Goal: Book appointment/travel/reservation

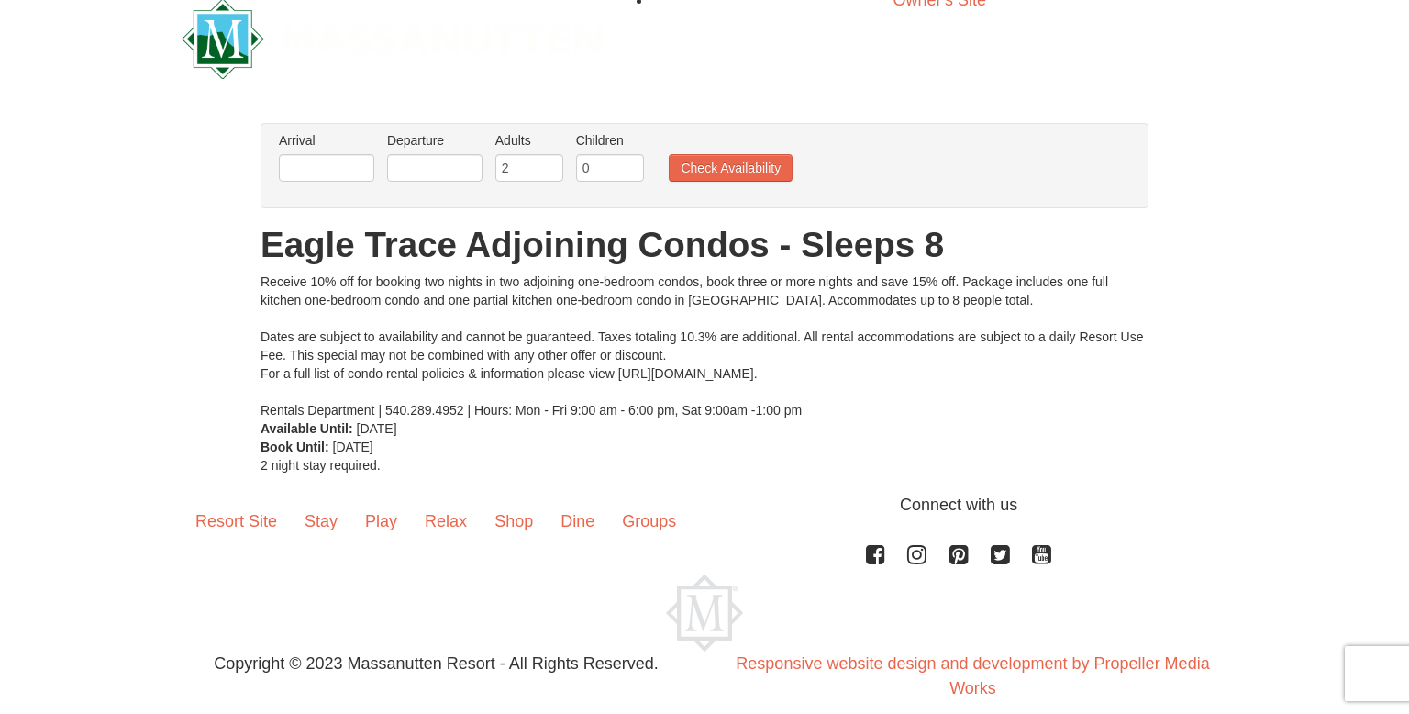
scroll to position [28, 0]
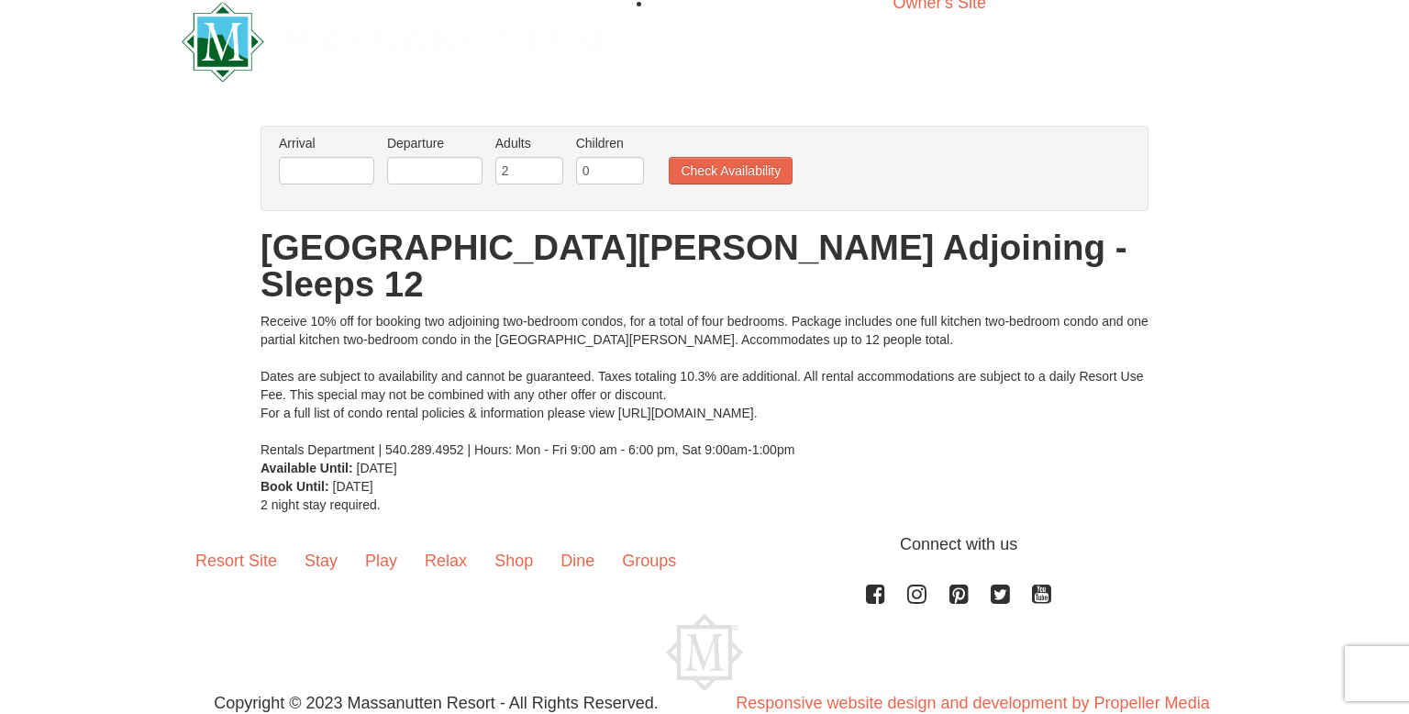
scroll to position [21, 0]
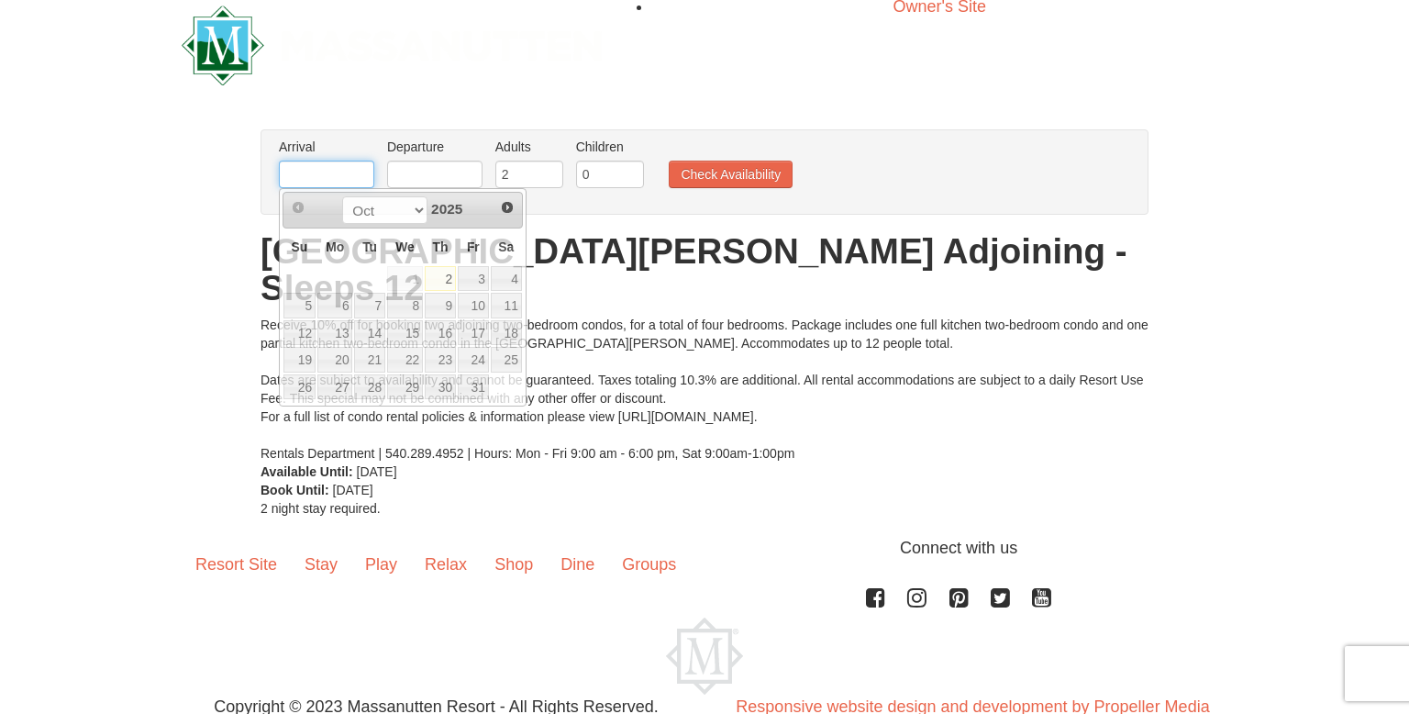
click at [328, 170] on input "text" at bounding box center [326, 175] width 95 height 28
click at [507, 205] on span "Next" at bounding box center [507, 207] width 15 height 15
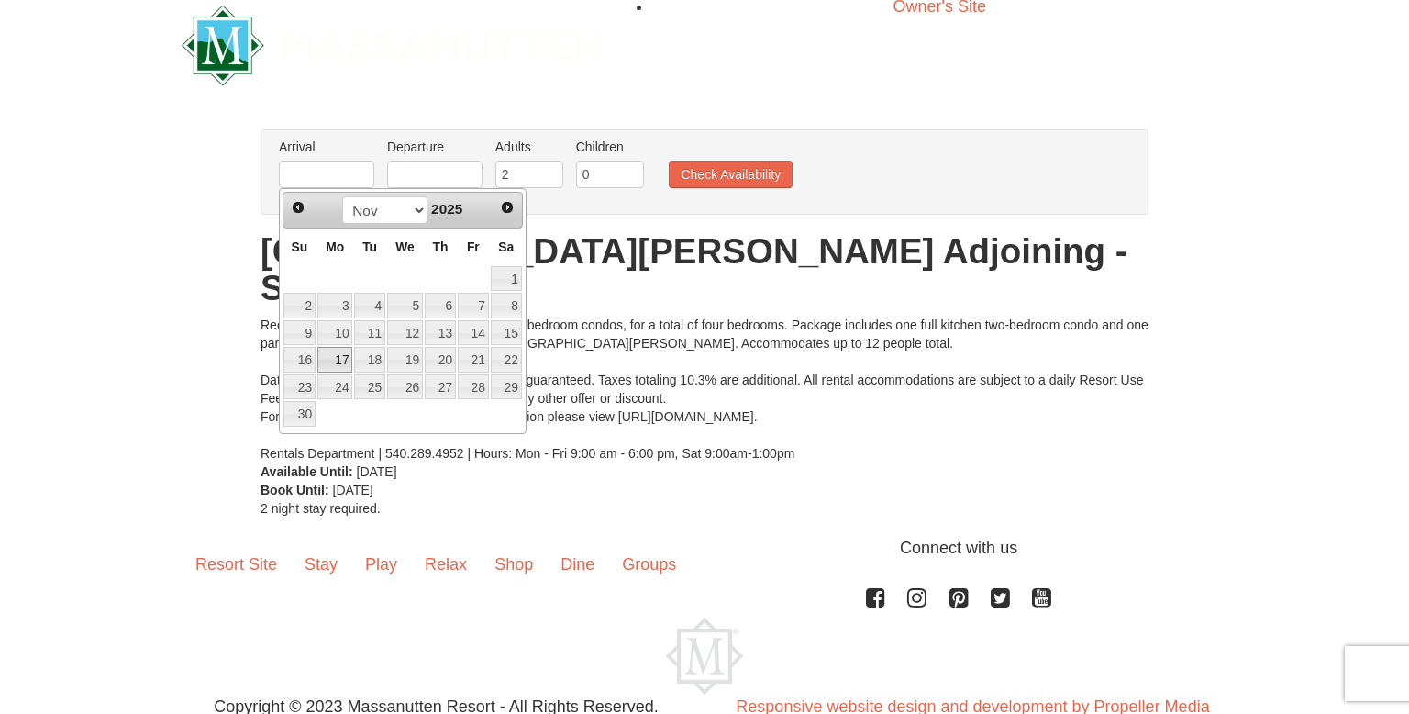
click at [338, 355] on link "17" at bounding box center [334, 360] width 35 height 26
type input "[DATE]"
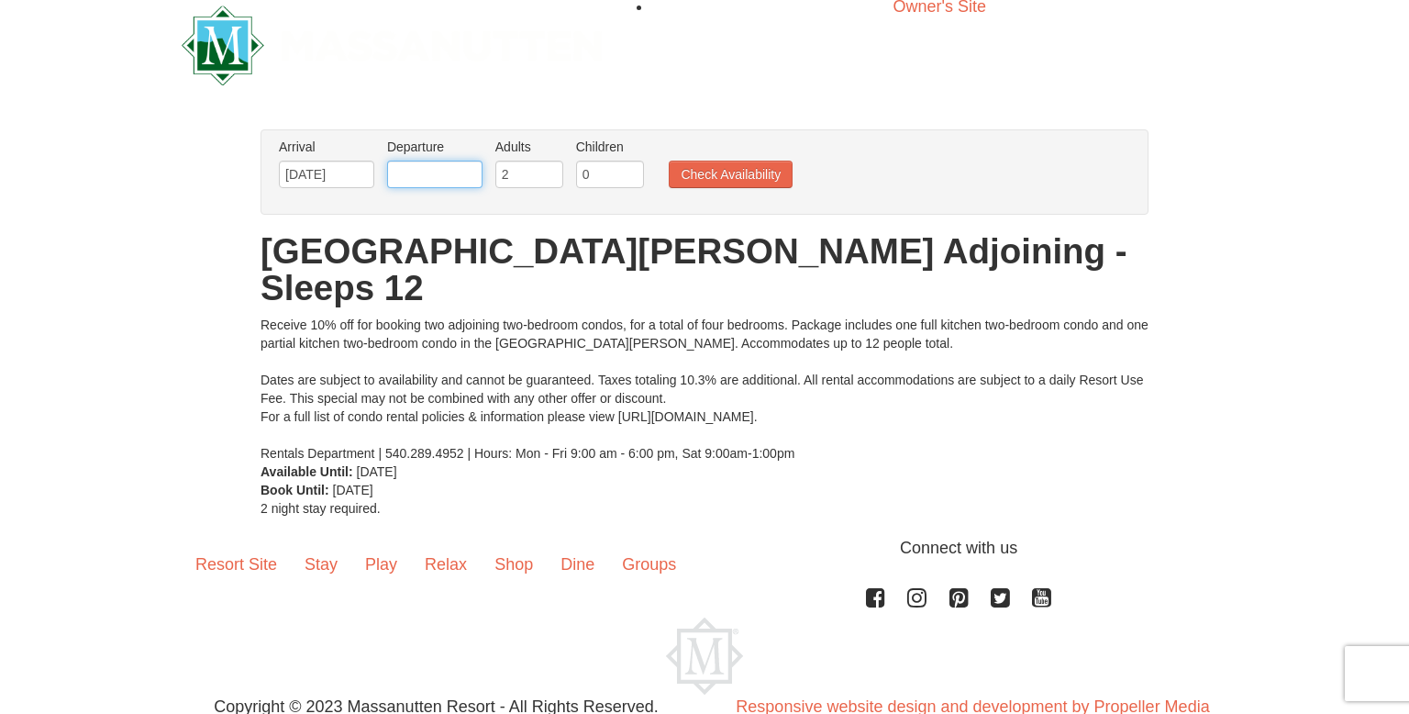
click at [431, 178] on input "text" at bounding box center [434, 175] width 95 height 28
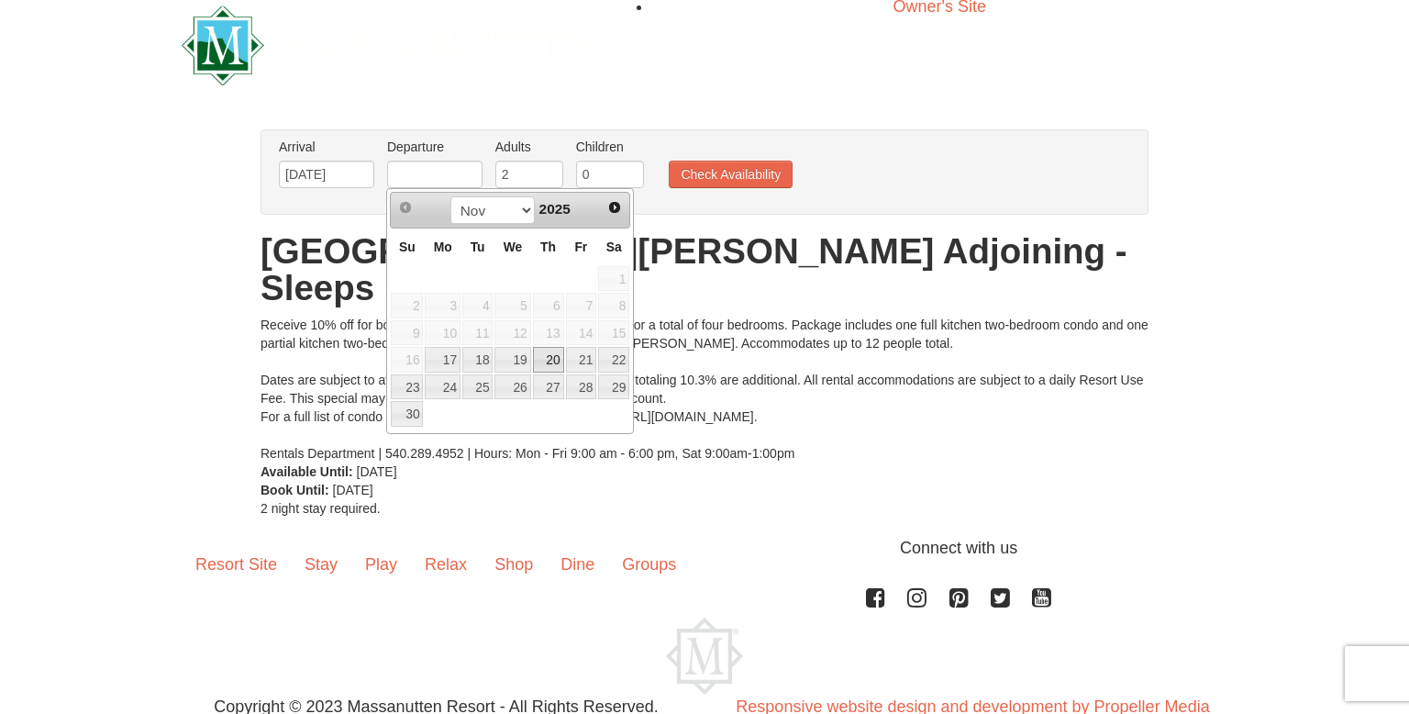
click at [550, 359] on link "20" at bounding box center [548, 360] width 31 height 26
type input "11/20/2025"
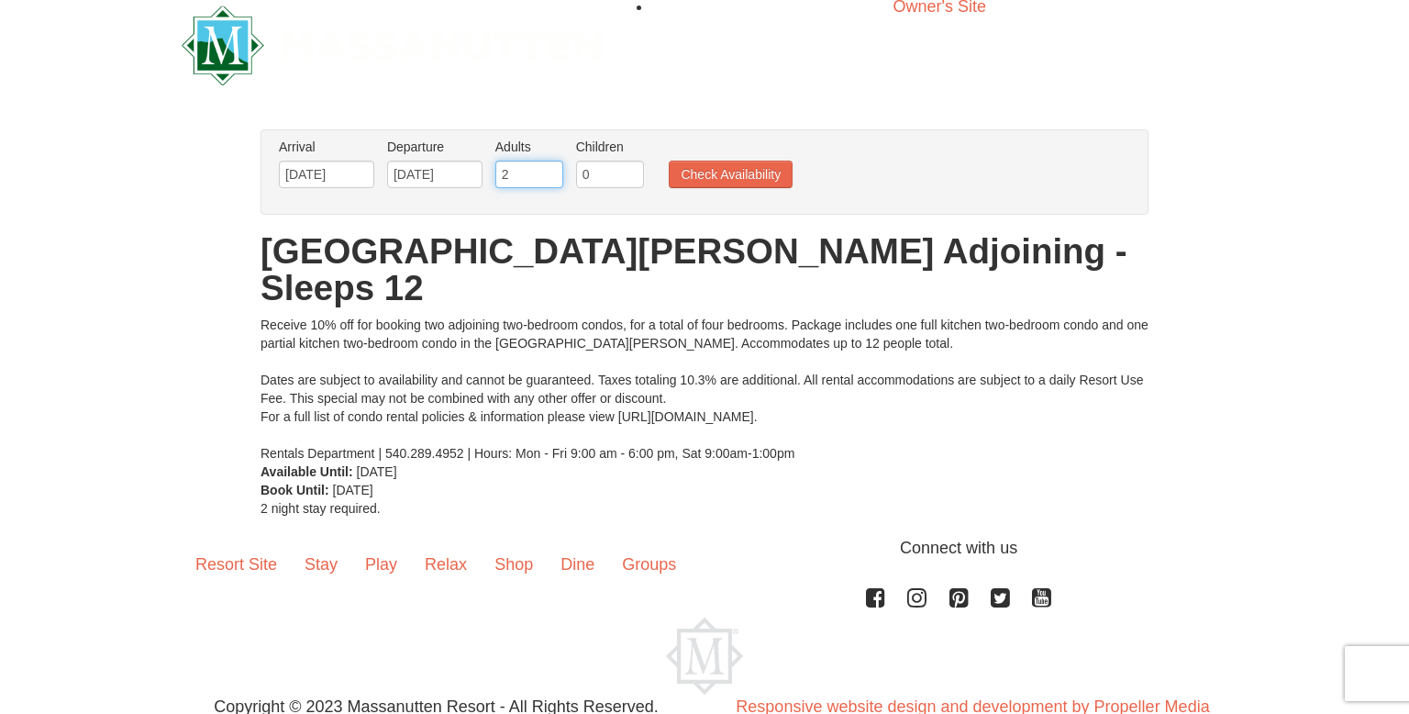
drag, startPoint x: 525, startPoint y: 174, endPoint x: 499, endPoint y: 169, distance: 26.3
click at [496, 172] on input "2" at bounding box center [529, 175] width 68 height 28
type input "8"
click at [719, 176] on button "Check Availability" at bounding box center [731, 175] width 124 height 28
click at [359, 172] on input "11/17/2025" at bounding box center [326, 175] width 95 height 28
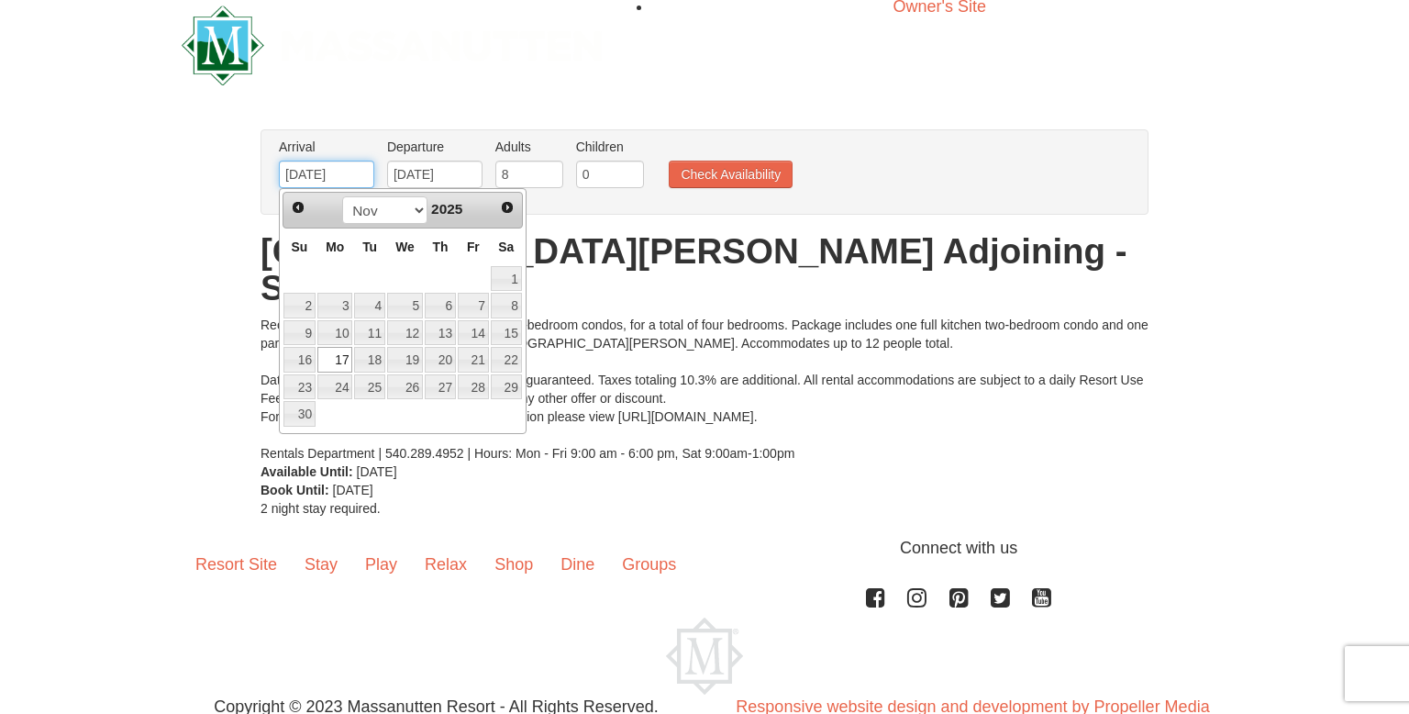
type input "11/17/202"
drag, startPoint x: 205, startPoint y: 172, endPoint x: 224, endPoint y: 161, distance: 21.4
click at [162, 173] on div "× From: To: Adults: 2 Children: 0 Change Arrival Please format dates MM/DD/YYYY…" at bounding box center [704, 323] width 1409 height 425
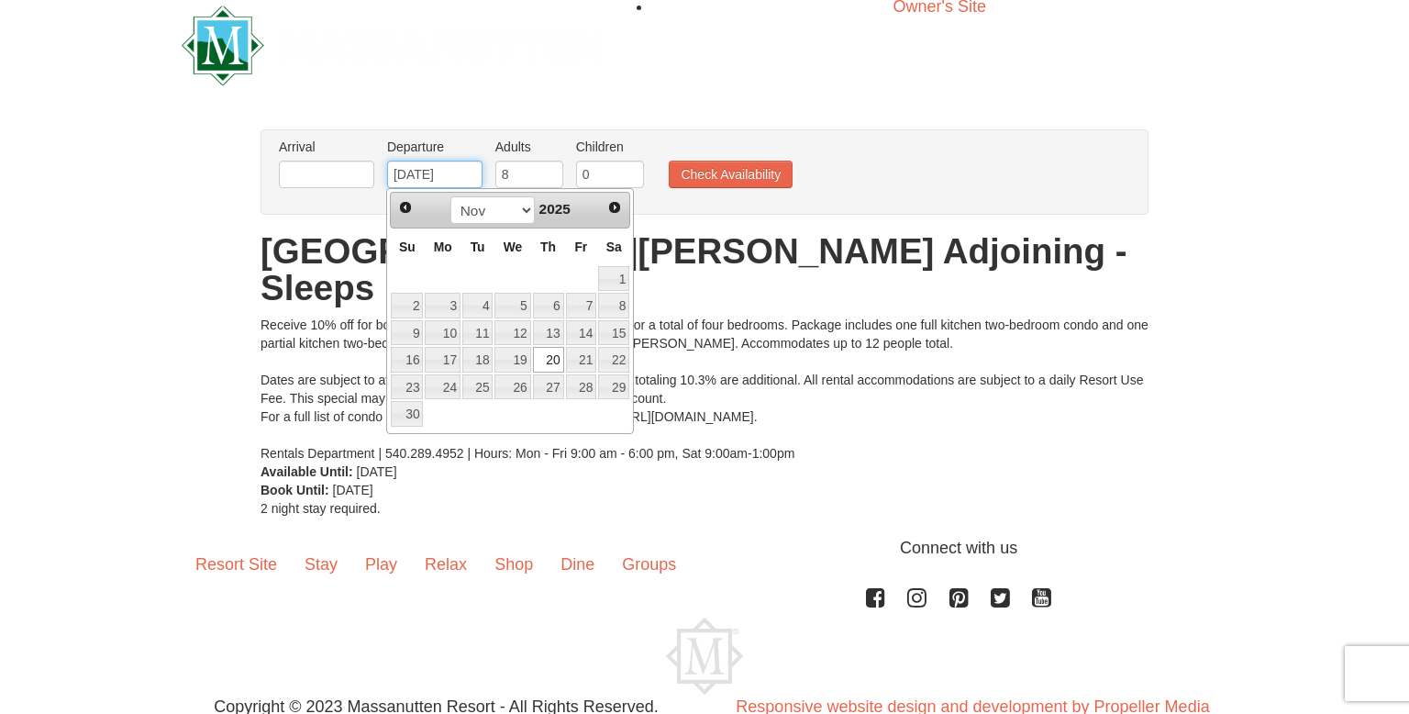
drag, startPoint x: 412, startPoint y: 170, endPoint x: 314, endPoint y: 147, distance: 100.8
click at [304, 159] on ul "Arrival Please format dates MM/DD/YYYY Please format dates MM/DD/YYYY Departure…" at bounding box center [694, 168] width 841 height 60
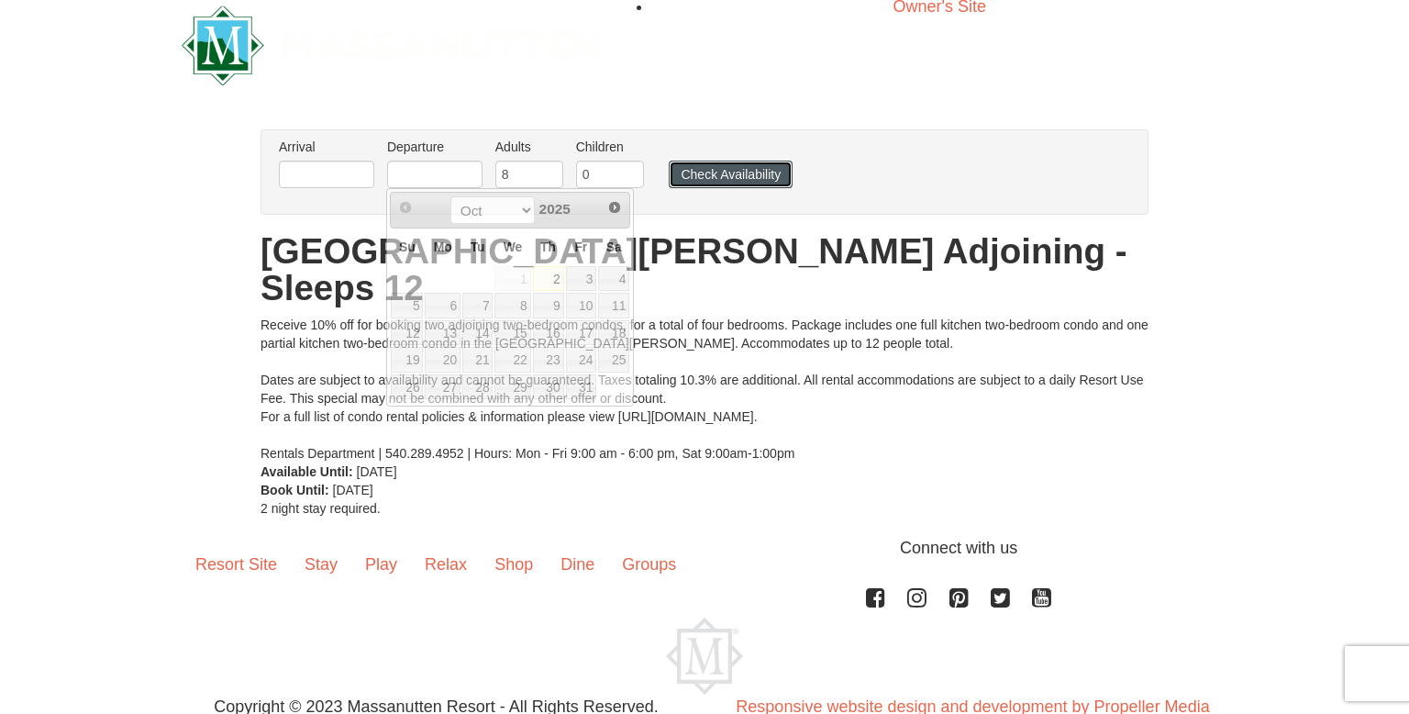
click at [748, 175] on button "Check Availability" at bounding box center [731, 175] width 124 height 28
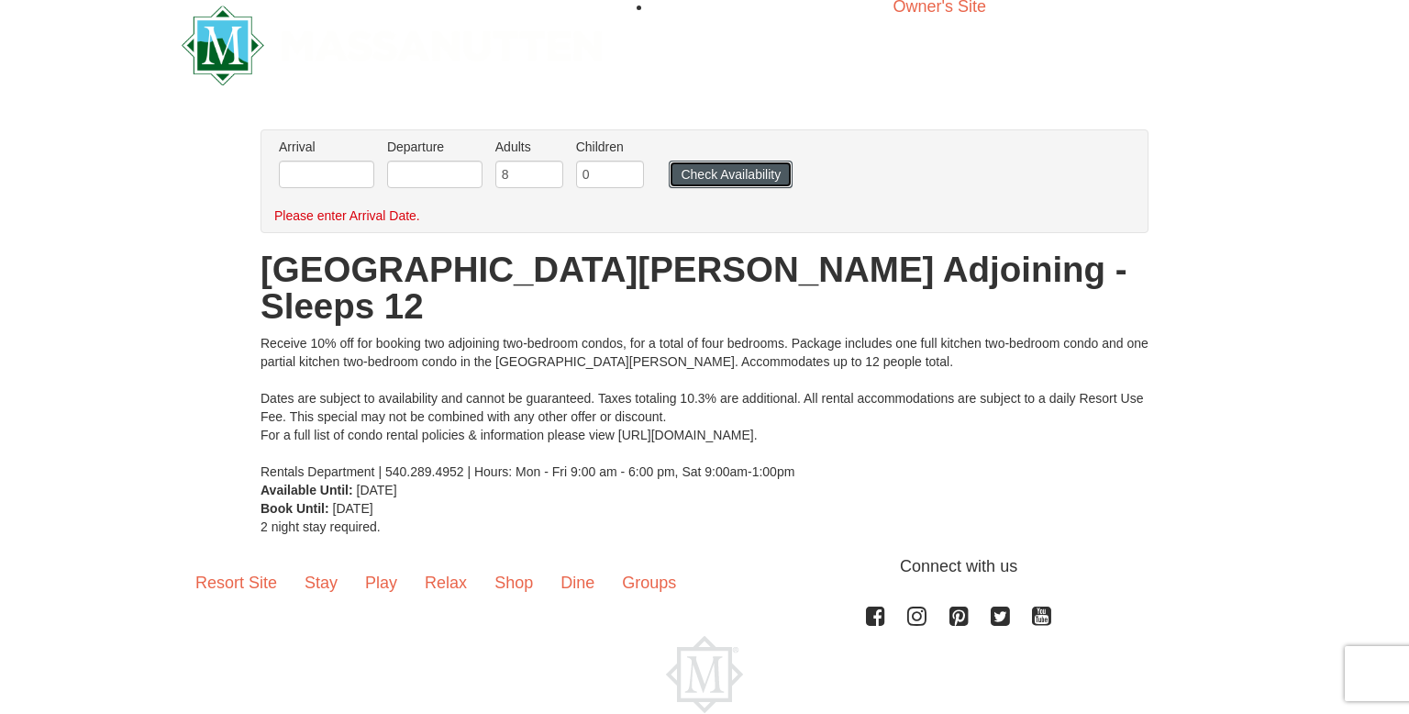
click at [748, 175] on button "Check Availability" at bounding box center [731, 175] width 124 height 28
click at [345, 168] on input "text" at bounding box center [326, 175] width 95 height 28
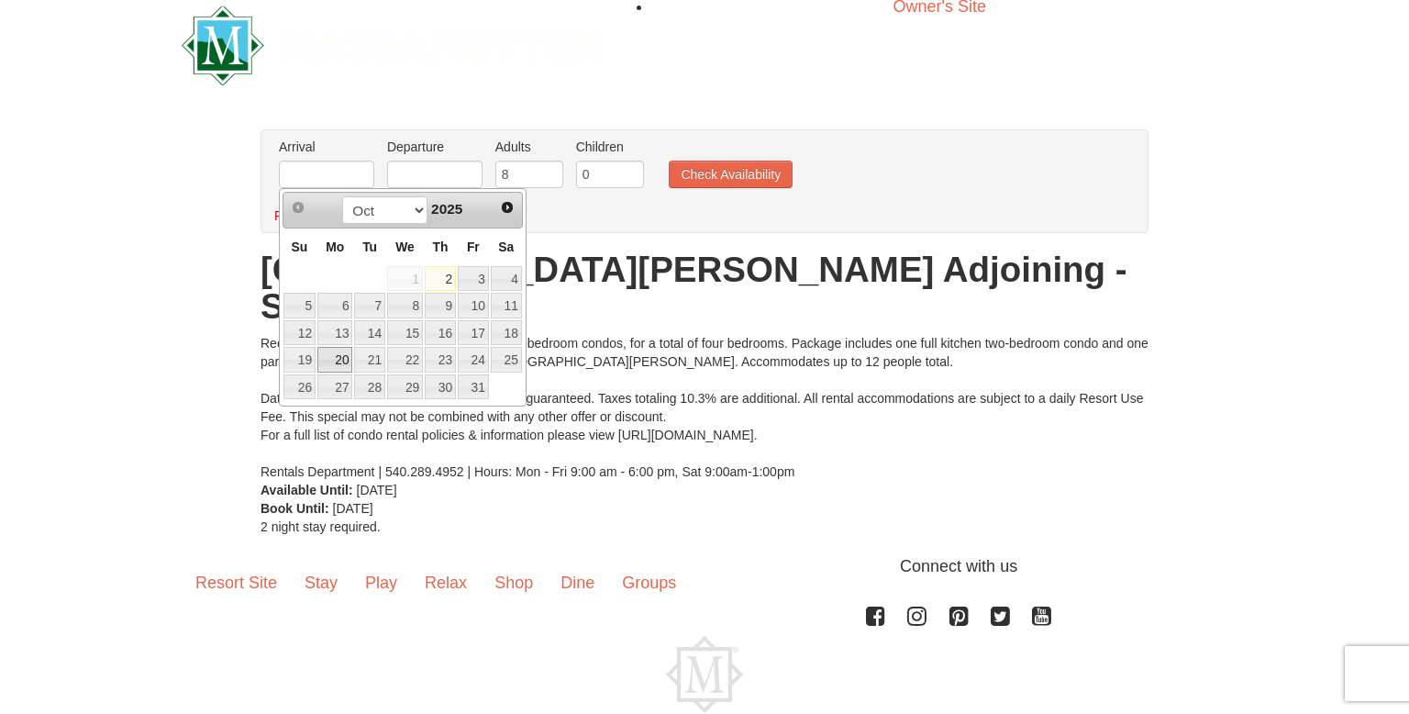
click at [338, 359] on link "20" at bounding box center [334, 360] width 35 height 26
type input "[DATE]"
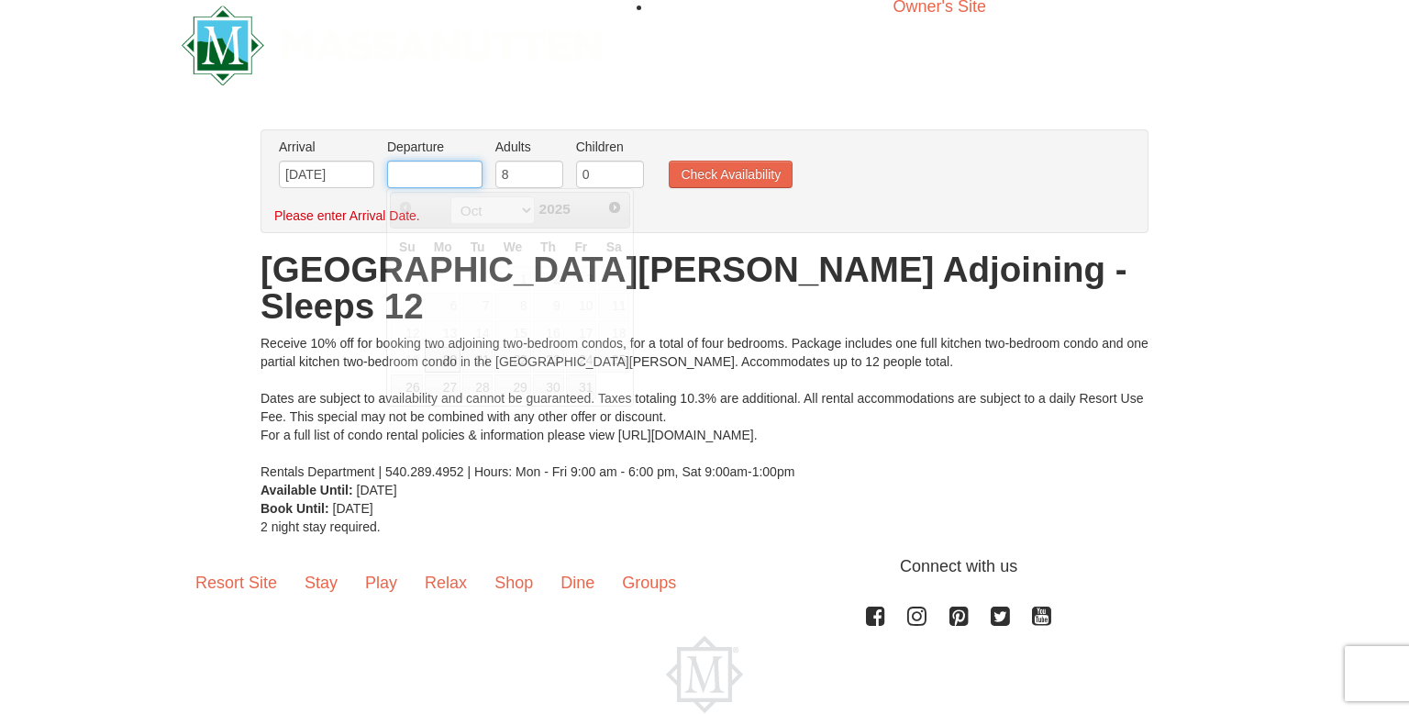
click at [438, 173] on input "text" at bounding box center [434, 175] width 95 height 28
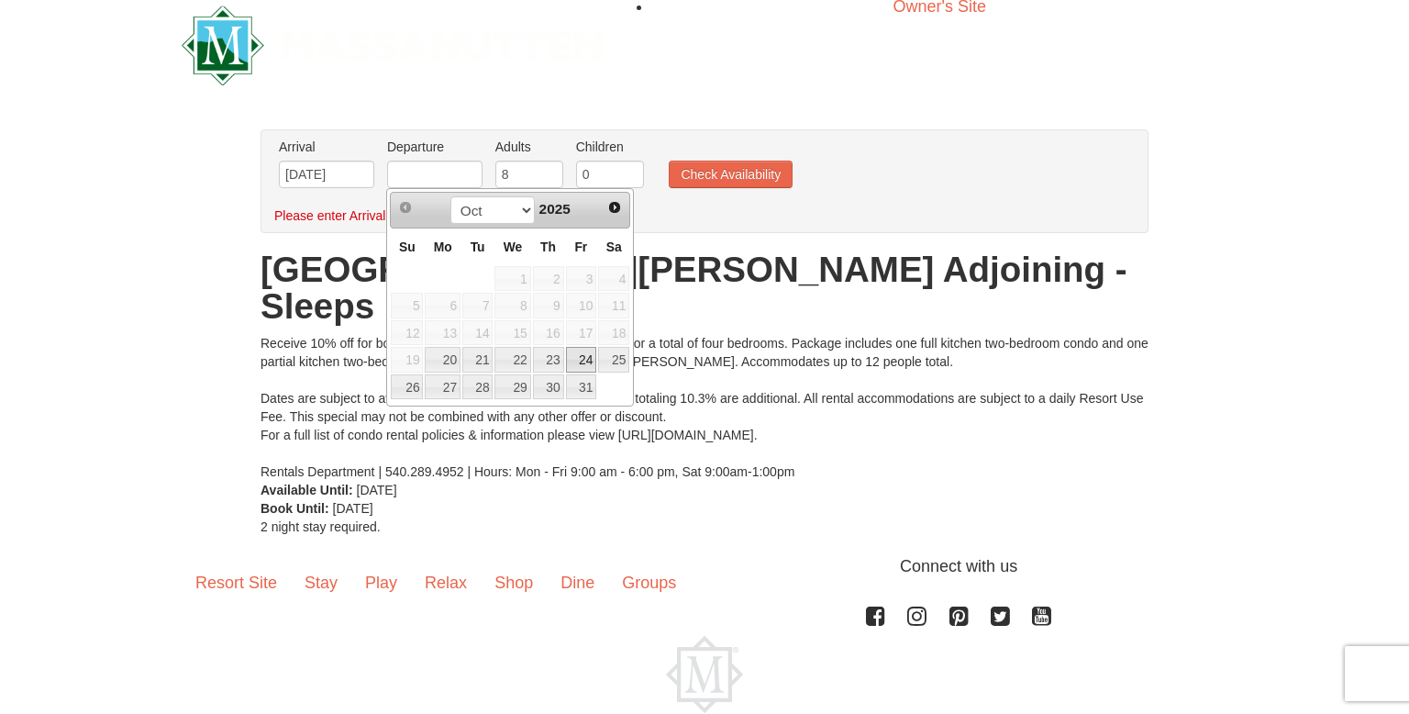
click at [588, 357] on link "24" at bounding box center [581, 360] width 31 height 26
type input "[DATE]"
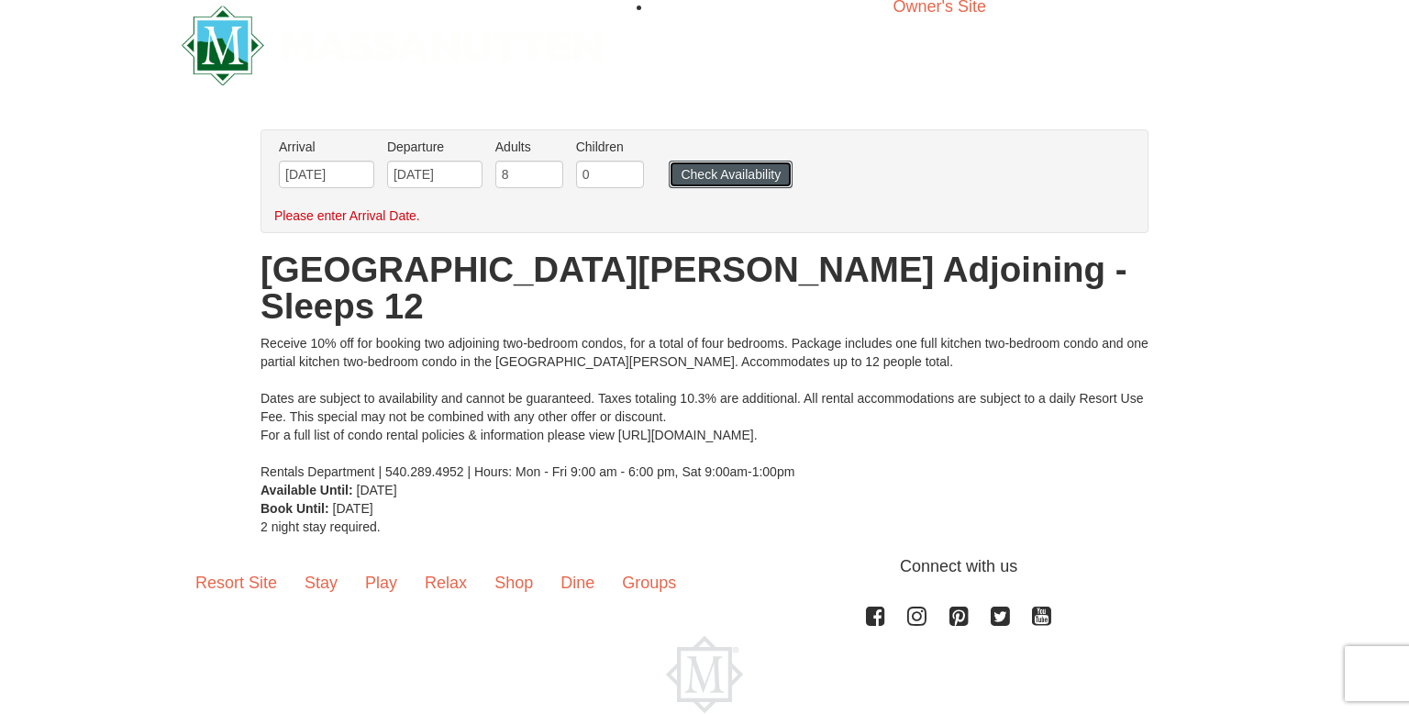
click at [734, 176] on button "Check Availability" at bounding box center [731, 175] width 124 height 28
